Goal: Find specific page/section: Find specific page/section

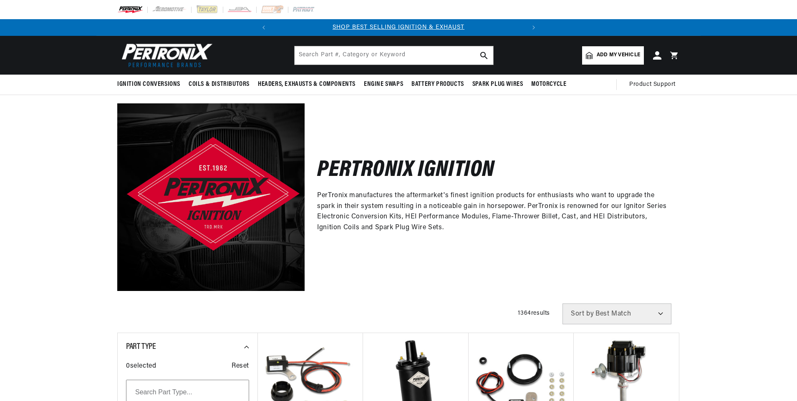
click at [613, 52] on span "Add my vehicle" at bounding box center [618, 55] width 43 height 8
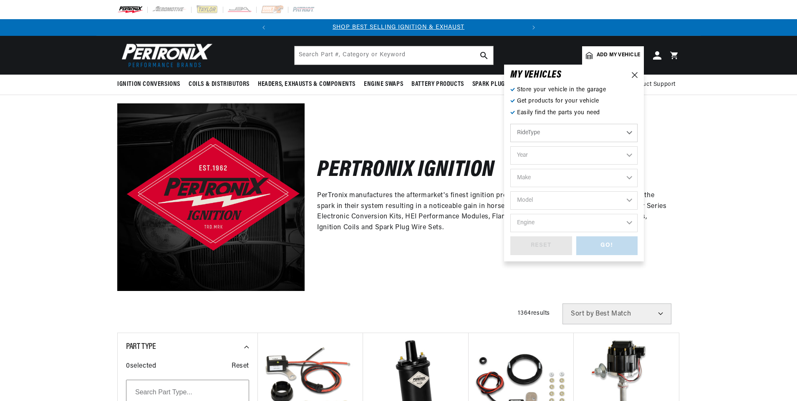
scroll to position [0, 253]
click at [629, 156] on select "Year [DATE] 2025 2024 2023 2022 2021 2020 2019 2018 2017 2016 2015 2014 2013 20…" at bounding box center [573, 155] width 127 height 18
select select "1965"
click at [510, 146] on select "Year [DATE] 2025 2024 2023 2022 2021 2020 2019 2018 2017 2016 2015 2014 2013 20…" at bounding box center [573, 155] width 127 height 18
select select "1965"
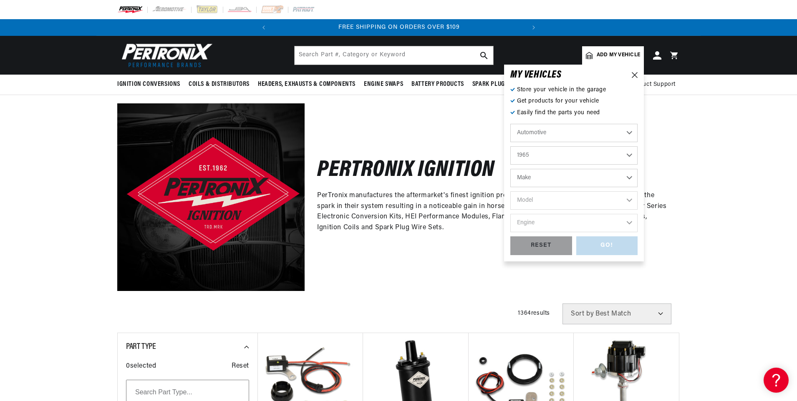
click at [631, 177] on select "Make Alfa Romeo American Motors Aston [PERSON_NAME][GEOGRAPHIC_DATA] [PERSON_NA…" at bounding box center [573, 178] width 127 height 18
select select "Chevrolet"
click at [510, 169] on select "Make Alfa Romeo American Motors Aston [PERSON_NAME][GEOGRAPHIC_DATA] [PERSON_NA…" at bounding box center [573, 178] width 127 height 18
select select "Chevrolet"
click at [631, 202] on select "Model [GEOGRAPHIC_DATA] [GEOGRAPHIC_DATA] C10 Pickup C20 Pickup C30 Pickup C50 …" at bounding box center [573, 201] width 127 height 18
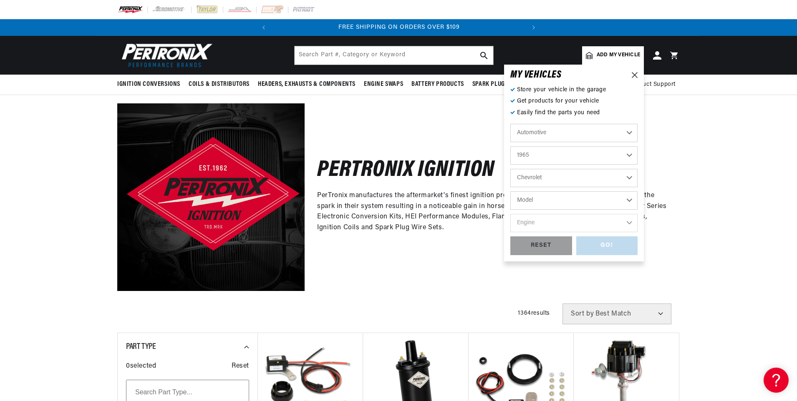
scroll to position [0, 0]
select select "C10-Pickup"
click at [510, 192] on select "Model [GEOGRAPHIC_DATA] [GEOGRAPHIC_DATA] C10 Pickup C20 Pickup C30 Pickup C50 …" at bounding box center [573, 201] width 127 height 18
select select "C10-Pickup"
click at [631, 226] on select "Engine 230cid / 3.8L 250cid / 4.1L 283cid / 4.6L 292cid / 4.8L" at bounding box center [573, 223] width 127 height 18
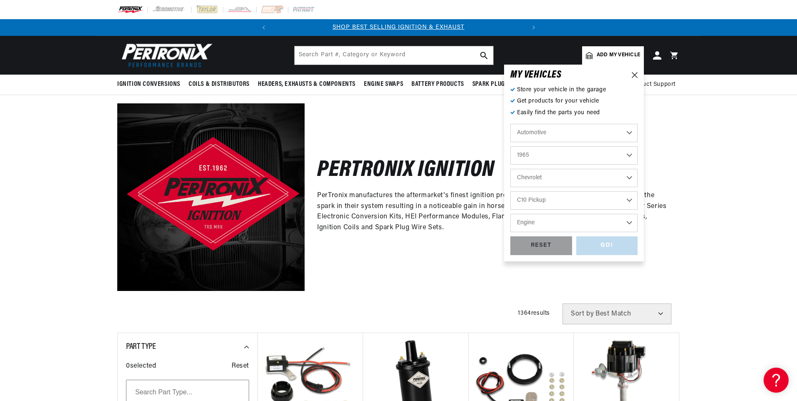
scroll to position [0, 253]
select select "250cid-4.1L"
click at [510, 214] on select "Engine 230cid / 3.8L 250cid / 4.1L 283cid / 4.6L 292cid / 4.8L" at bounding box center [573, 223] width 127 height 18
select select "250cid-4.1L"
click at [613, 250] on div "GO!" at bounding box center [607, 246] width 62 height 19
